Goal: Task Accomplishment & Management: Manage account settings

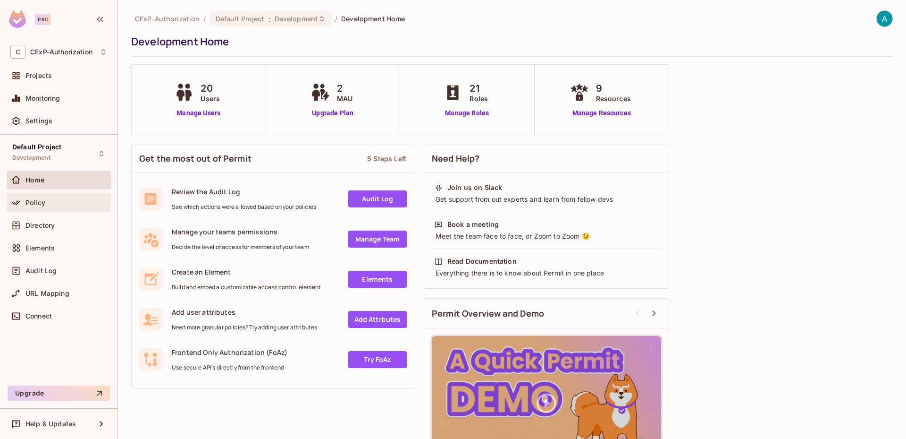
click at [16, 204] on icon at bounding box center [16, 202] width 8 height 5
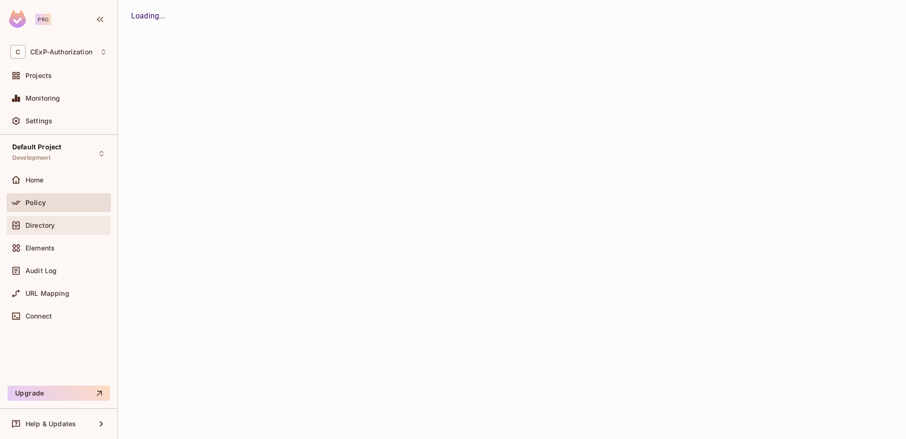
click at [33, 219] on div "Directory" at bounding box center [58, 224] width 97 height 11
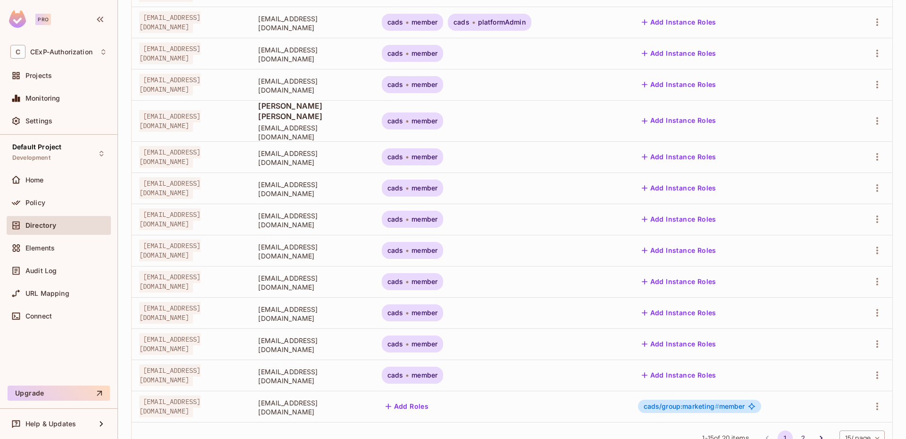
scroll to position [221, 0]
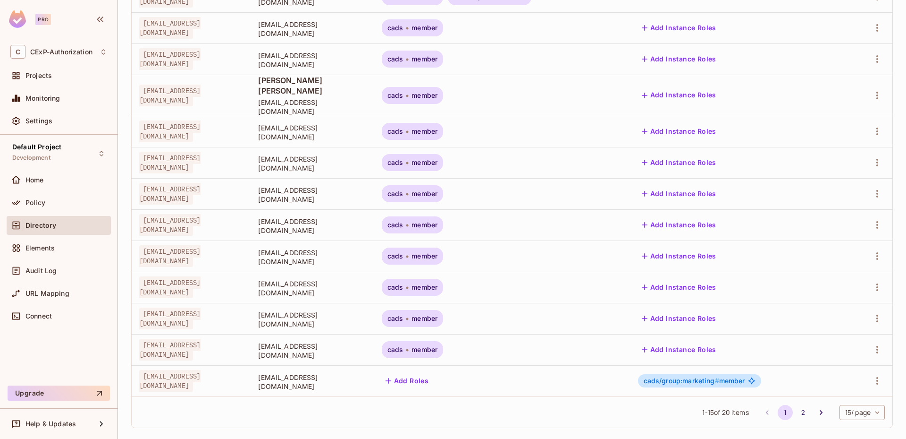
click at [430, 373] on button "Add Roles" at bounding box center [407, 380] width 51 height 15
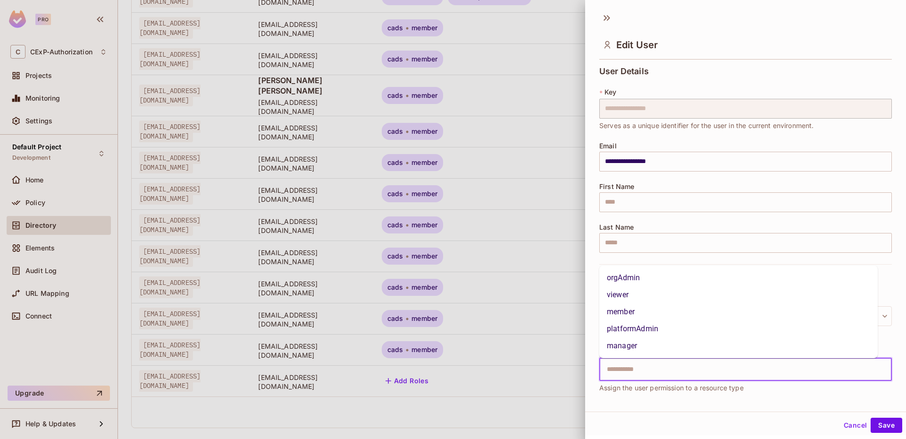
click at [628, 369] on input "text" at bounding box center [737, 369] width 272 height 19
click at [626, 312] on li "member" at bounding box center [738, 311] width 278 height 17
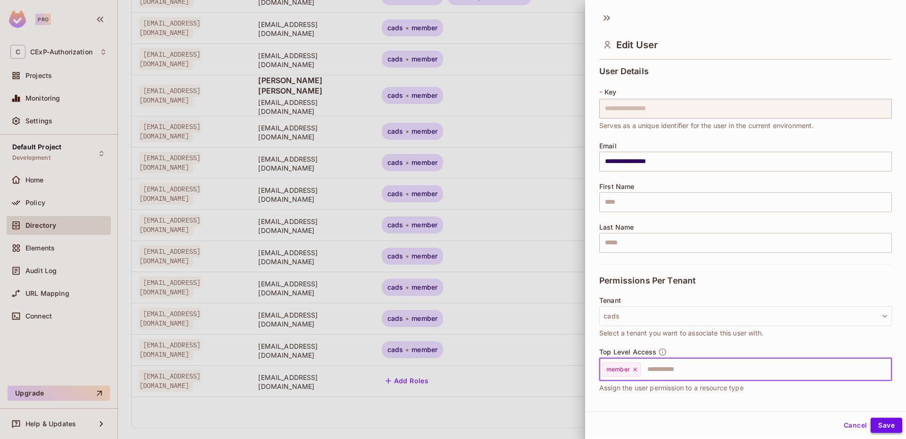
click at [880, 422] on button "Save" at bounding box center [887, 424] width 32 height 15
